Goal: Task Accomplishment & Management: Use online tool/utility

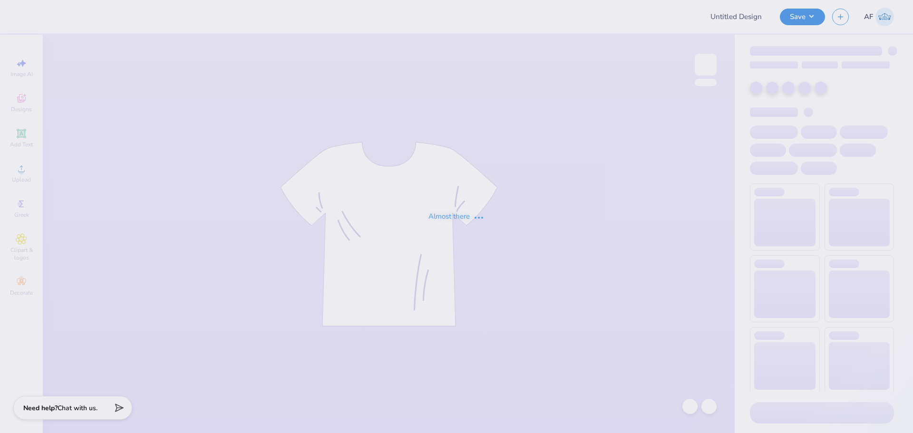
type input "ADPI madhappy shorts"
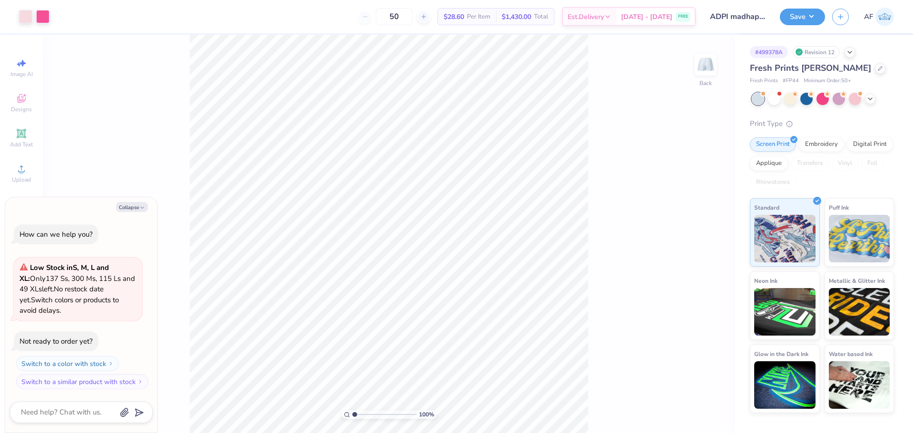
click at [179, 384] on div "100 % Back" at bounding box center [389, 234] width 692 height 399
type textarea "x"
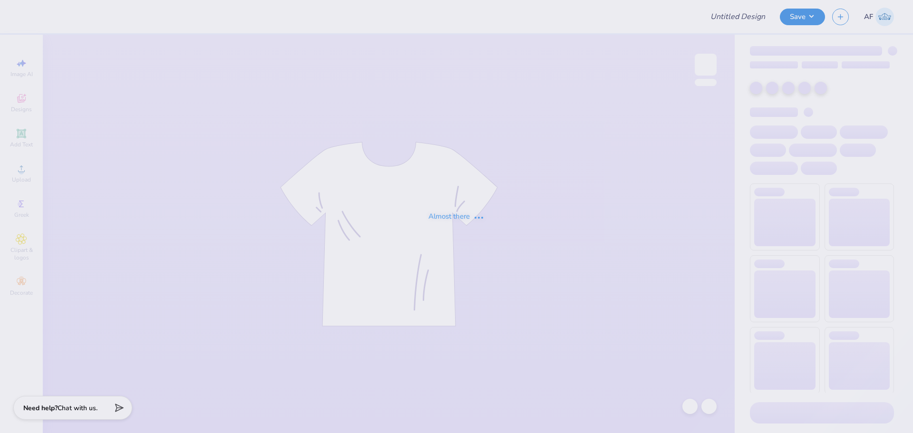
type input "ADPI madhappy shorts"
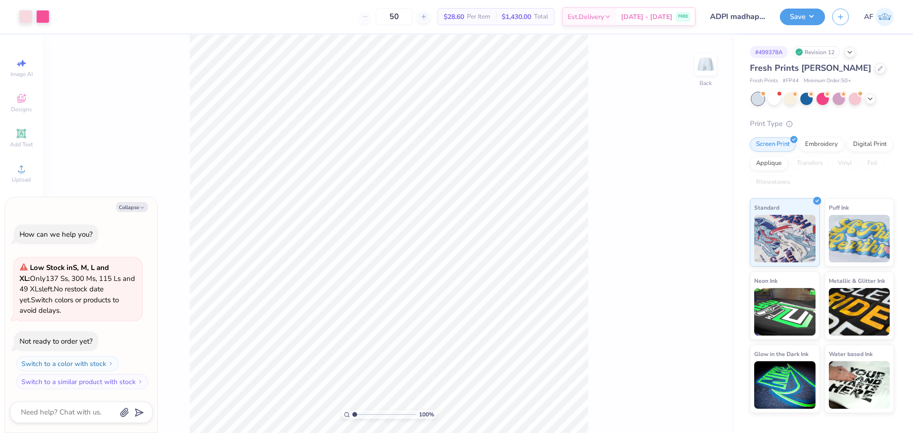
click at [144, 381] on body "Art colors 50 $28.60 Per Item $1,430.00 Total Est. Delivery [DATE] - [DATE] FRE…" at bounding box center [456, 216] width 913 height 433
click at [27, 172] on icon at bounding box center [21, 168] width 11 height 11
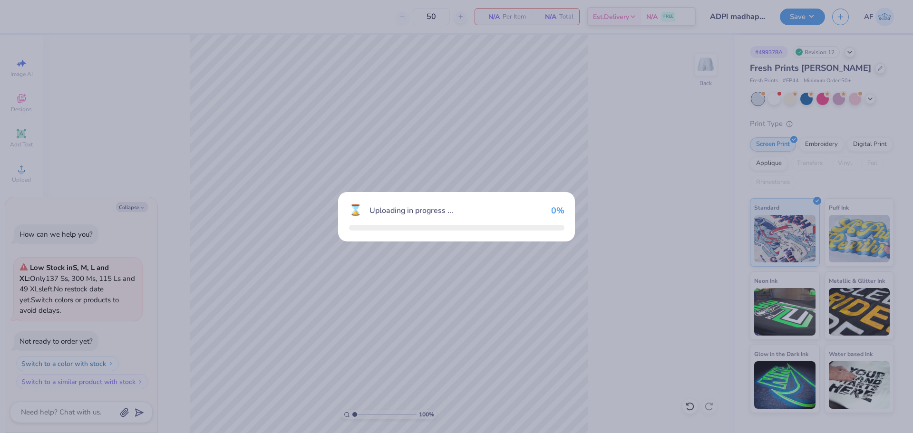
type textarea "x"
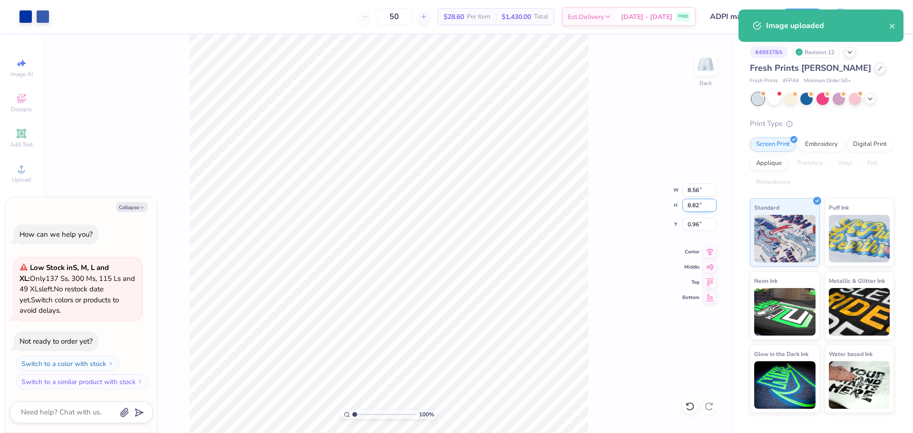
click at [694, 206] on input "8.82" at bounding box center [700, 205] width 34 height 13
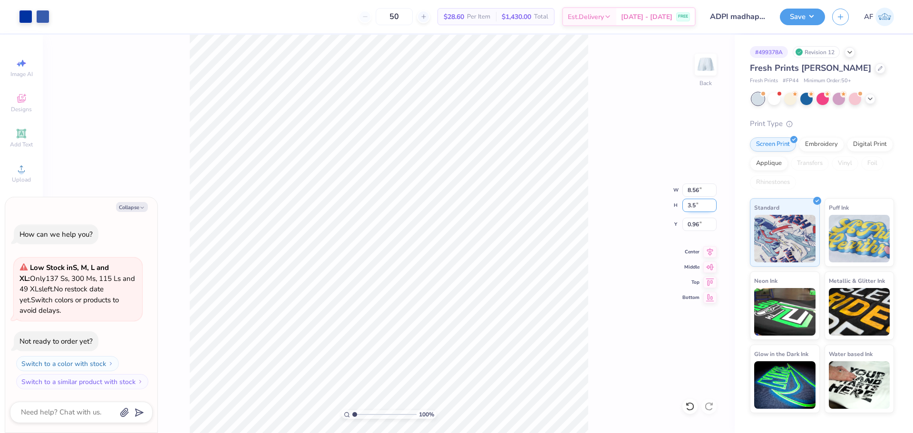
type input "3.5"
type textarea "x"
type input "3.39"
type input "3.50"
type input "3.63"
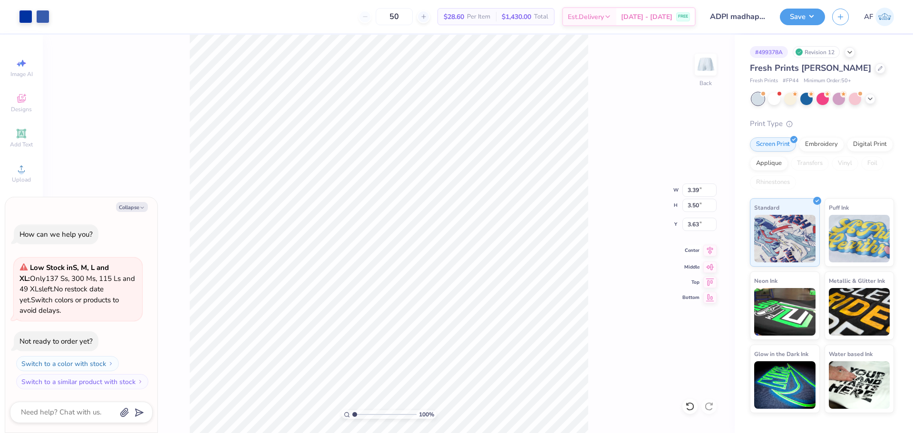
click at [706, 249] on icon at bounding box center [710, 250] width 13 height 11
type textarea "x"
type input "4.21"
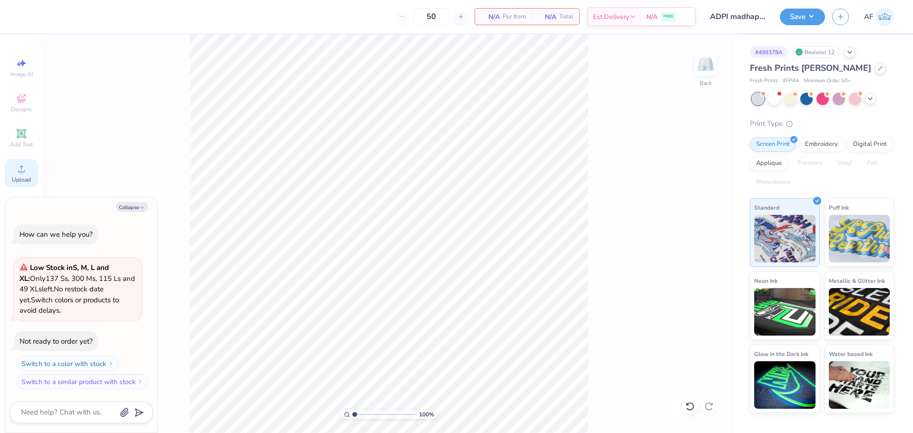
click at [19, 176] on span "Upload" at bounding box center [21, 180] width 19 height 8
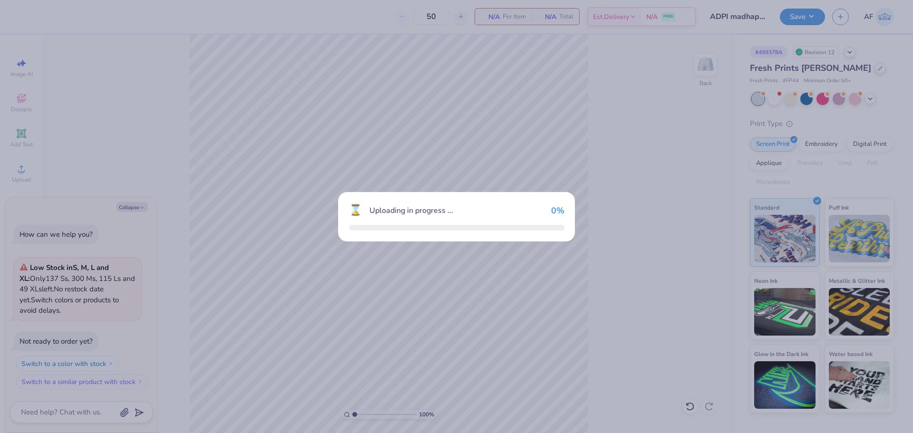
type textarea "x"
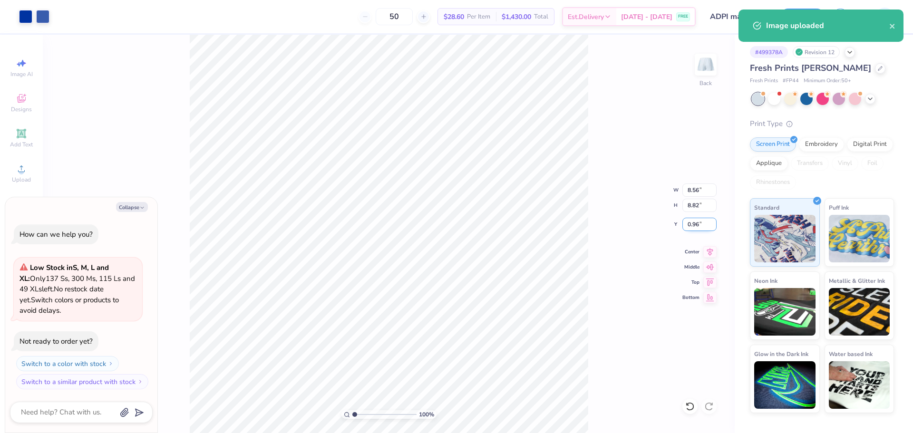
click at [700, 224] on input "0.96" at bounding box center [700, 224] width 34 height 13
click at [698, 210] on input "8.82" at bounding box center [700, 205] width 34 height 13
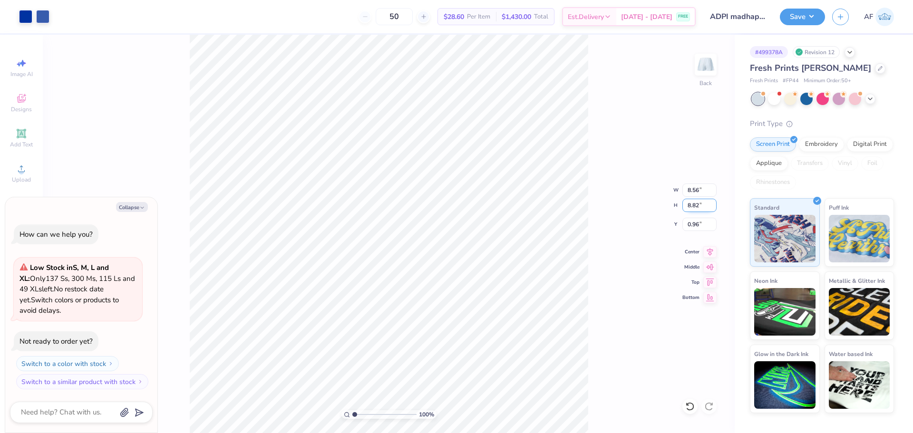
click at [698, 210] on input "8.82" at bounding box center [700, 205] width 34 height 13
type input "3.5"
type textarea "x"
type input "3.39"
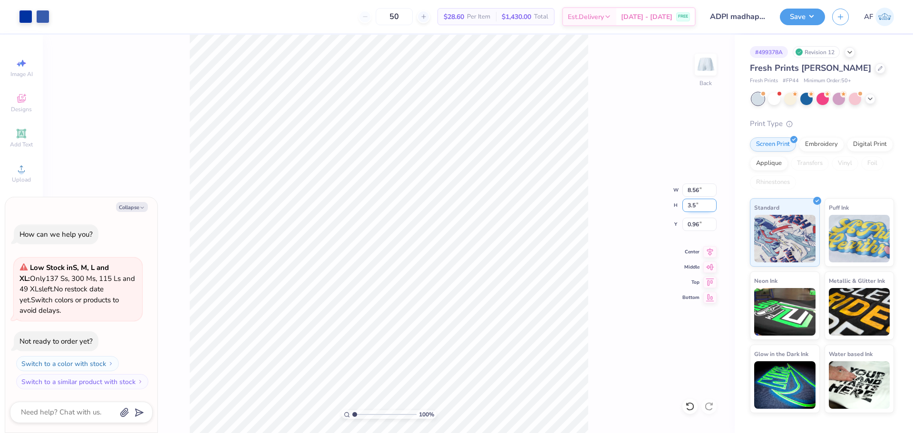
type input "3.50"
type input "3.63"
click at [685, 223] on input "3.63" at bounding box center [700, 224] width 34 height 13
type textarea "x"
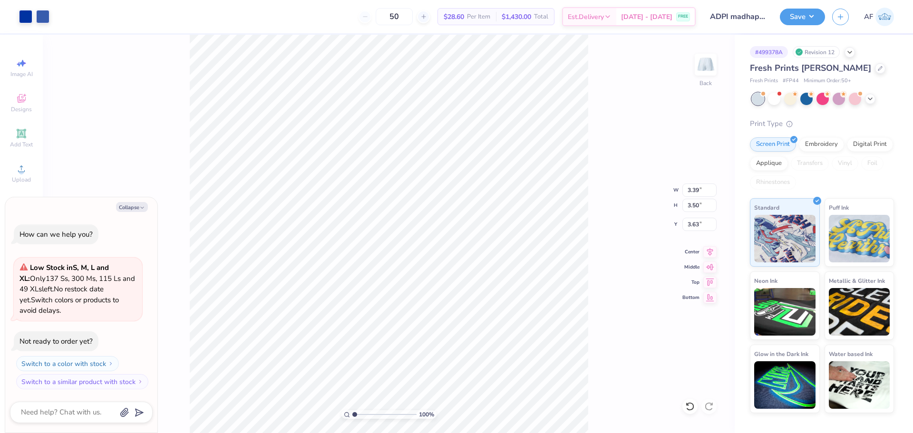
type input "4.32"
type textarea "x"
type input "4.53"
type textarea "x"
type input "4.56"
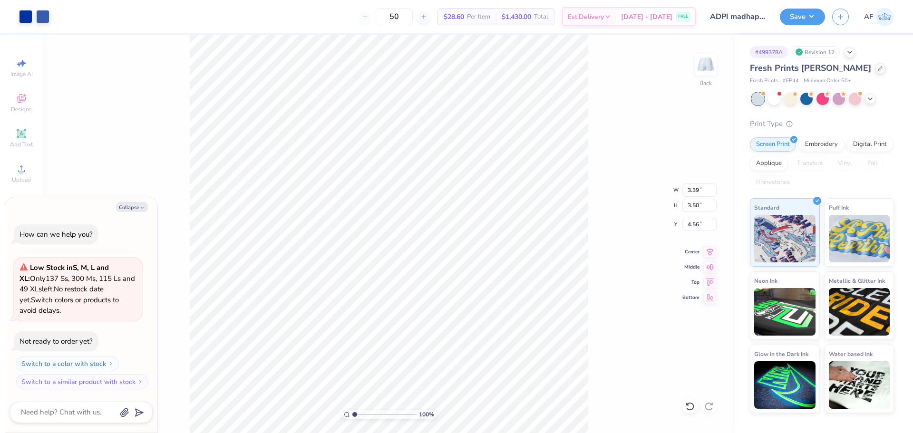
type textarea "x"
type input "4.32"
click at [125, 318] on body "Art colors 50 $28.60 Per Item $1,430.00 Total Est. Delivery [DATE] - [DATE] FRE…" at bounding box center [456, 216] width 913 height 433
click at [188, 352] on div "100 % Back" at bounding box center [389, 234] width 692 height 399
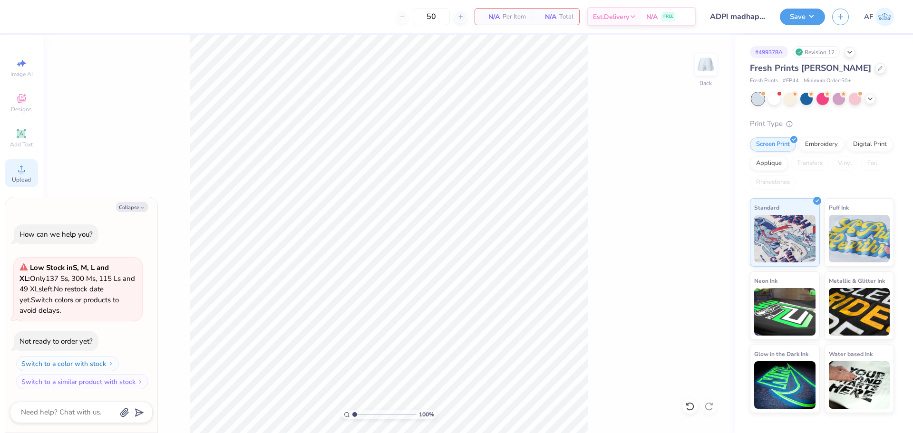
click at [18, 176] on span "Upload" at bounding box center [21, 180] width 19 height 8
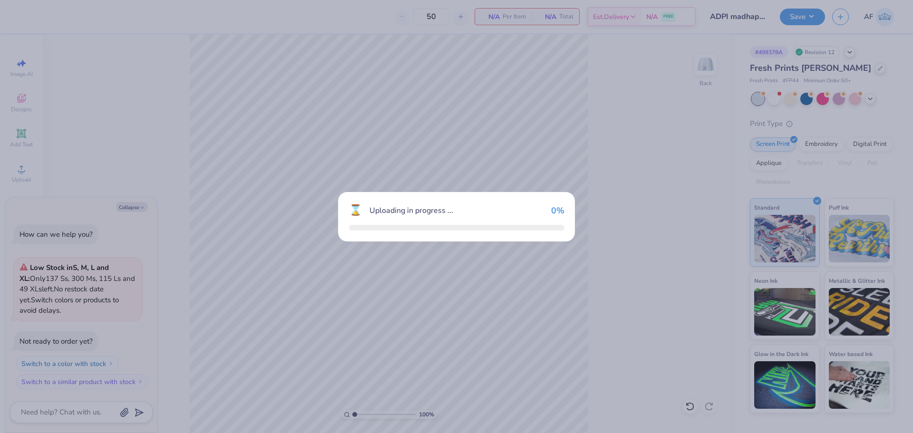
type textarea "x"
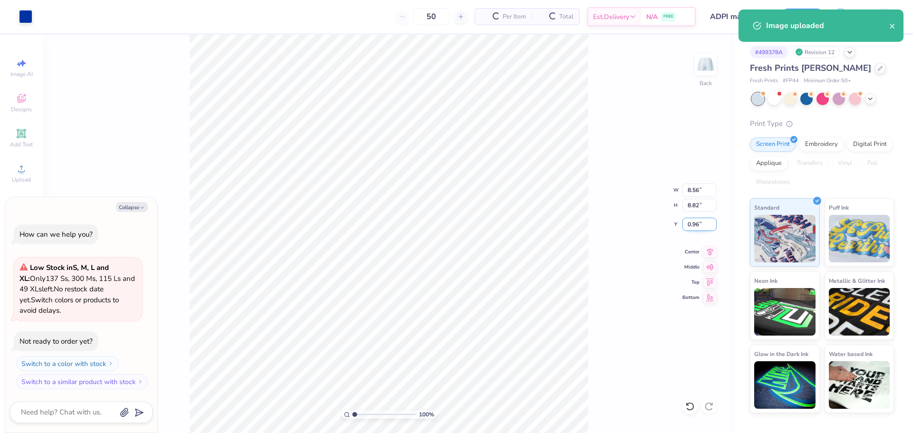
click at [696, 225] on input "0.96" at bounding box center [700, 224] width 34 height 13
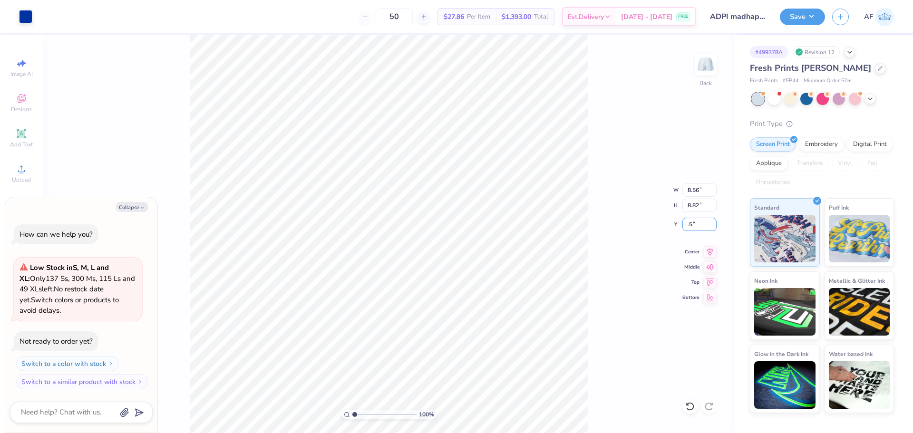
type input ".5"
type textarea "x"
type input "0.50"
click at [694, 190] on input "8.56" at bounding box center [700, 190] width 34 height 13
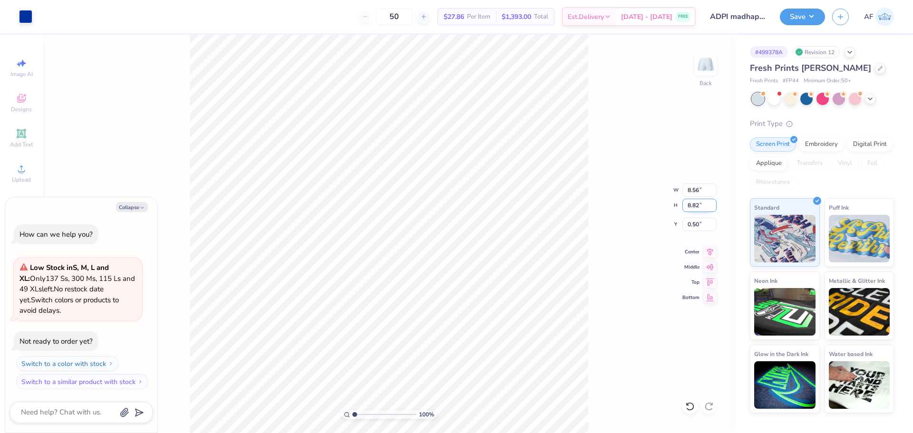
click at [693, 206] on input "8.82" at bounding box center [700, 205] width 34 height 13
type input "3.5"
type textarea "x"
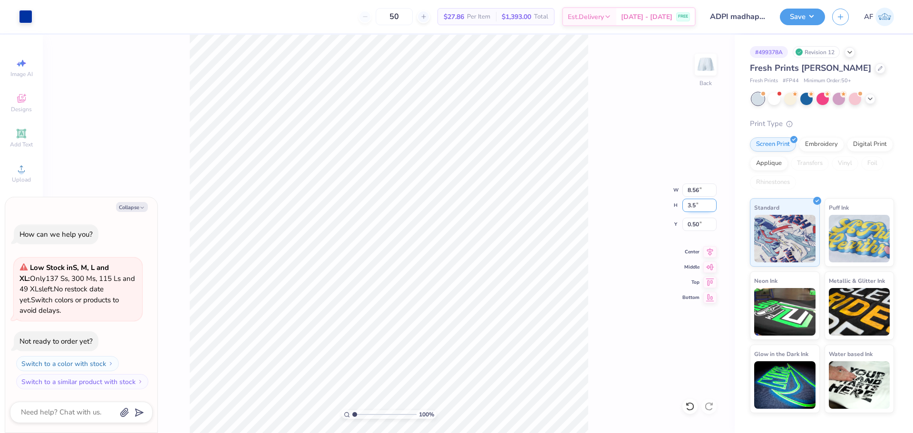
type input "3.39"
type input "3.50"
type input "3.16"
type textarea "x"
type input "4.49"
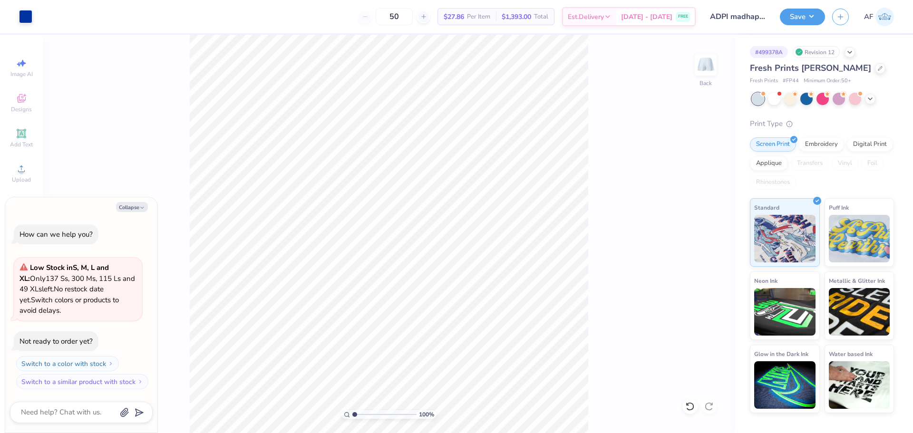
type textarea "x"
click at [695, 224] on input "4.49" at bounding box center [700, 224] width 34 height 13
type input "4.5"
type textarea "x"
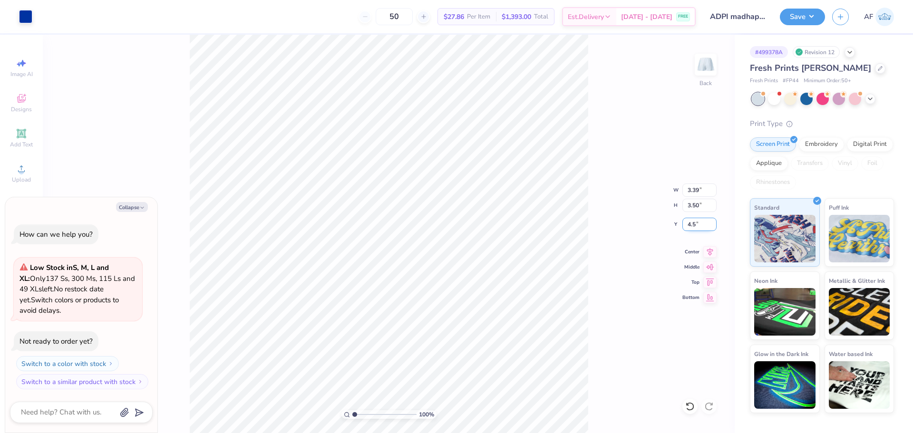
type input "4.50"
click at [629, 288] on div "100 % Back W 3.39 3.39 " H 3.50 3.50 " Y 4.50 4.50 " Center Middle Top Bottom" at bounding box center [389, 234] width 692 height 399
click at [707, 68] on img at bounding box center [706, 65] width 38 height 38
click at [711, 66] on img at bounding box center [706, 65] width 38 height 38
click at [815, 19] on button "Save" at bounding box center [802, 15] width 45 height 17
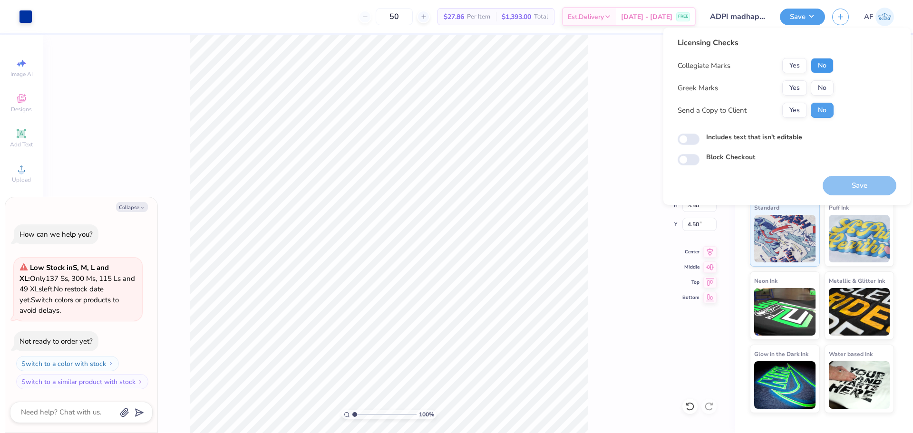
click at [828, 62] on button "No" at bounding box center [822, 65] width 23 height 15
click at [803, 84] on button "Yes" at bounding box center [795, 87] width 25 height 15
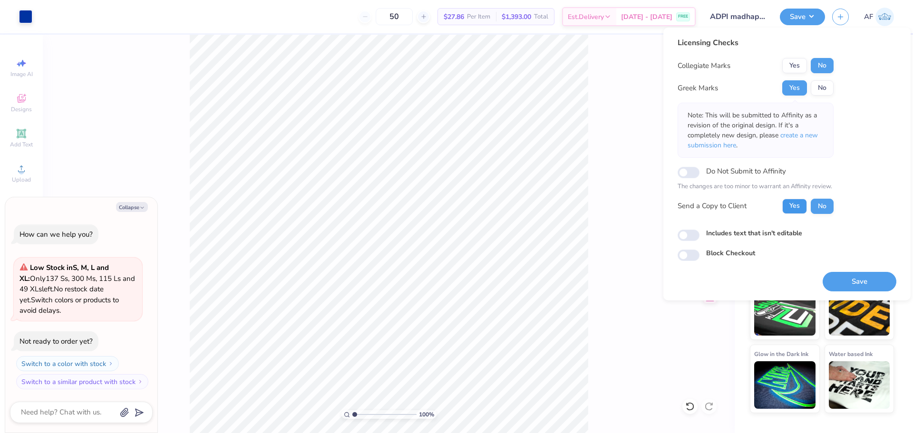
click at [796, 205] on button "Yes" at bounding box center [795, 206] width 25 height 15
click at [871, 285] on button "Save" at bounding box center [860, 282] width 74 height 20
type textarea "x"
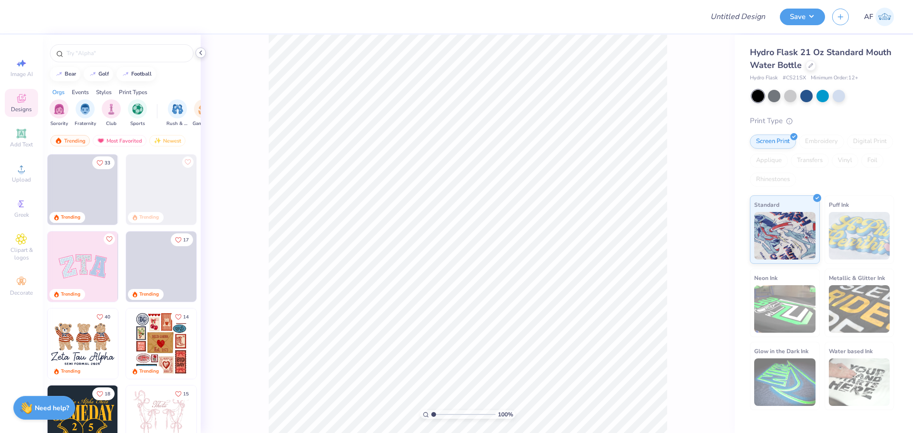
click at [199, 54] on icon at bounding box center [201, 53] width 8 height 8
